Goal: Navigation & Orientation: Understand site structure

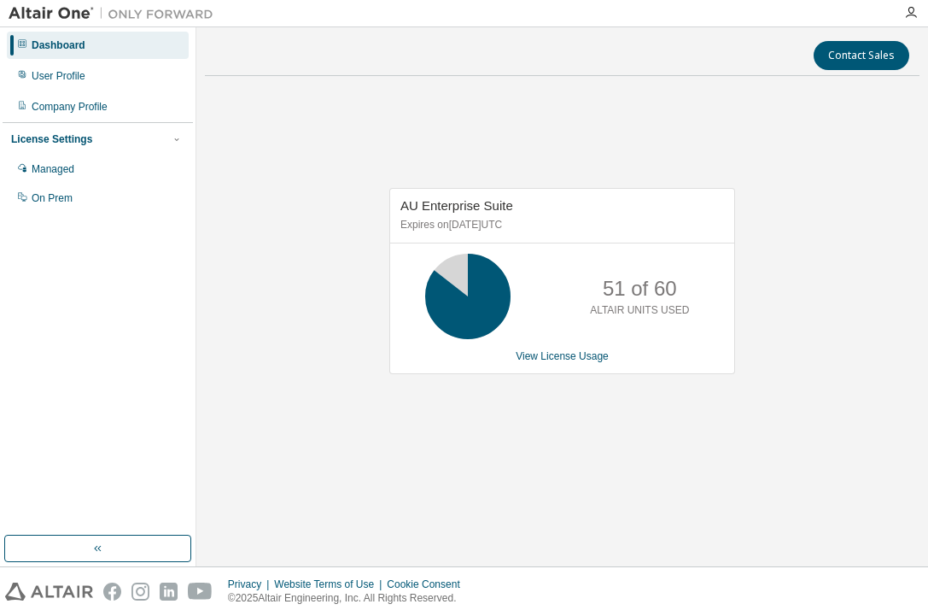
click at [64, 378] on div "Dashboard User Profile Company Profile License Settings Managed On Prem" at bounding box center [98, 281] width 190 height 503
click at [65, 377] on div "Dashboard User Profile Company Profile License Settings Managed On Prem" at bounding box center [98, 281] width 190 height 503
